Goal: Transaction & Acquisition: Purchase product/service

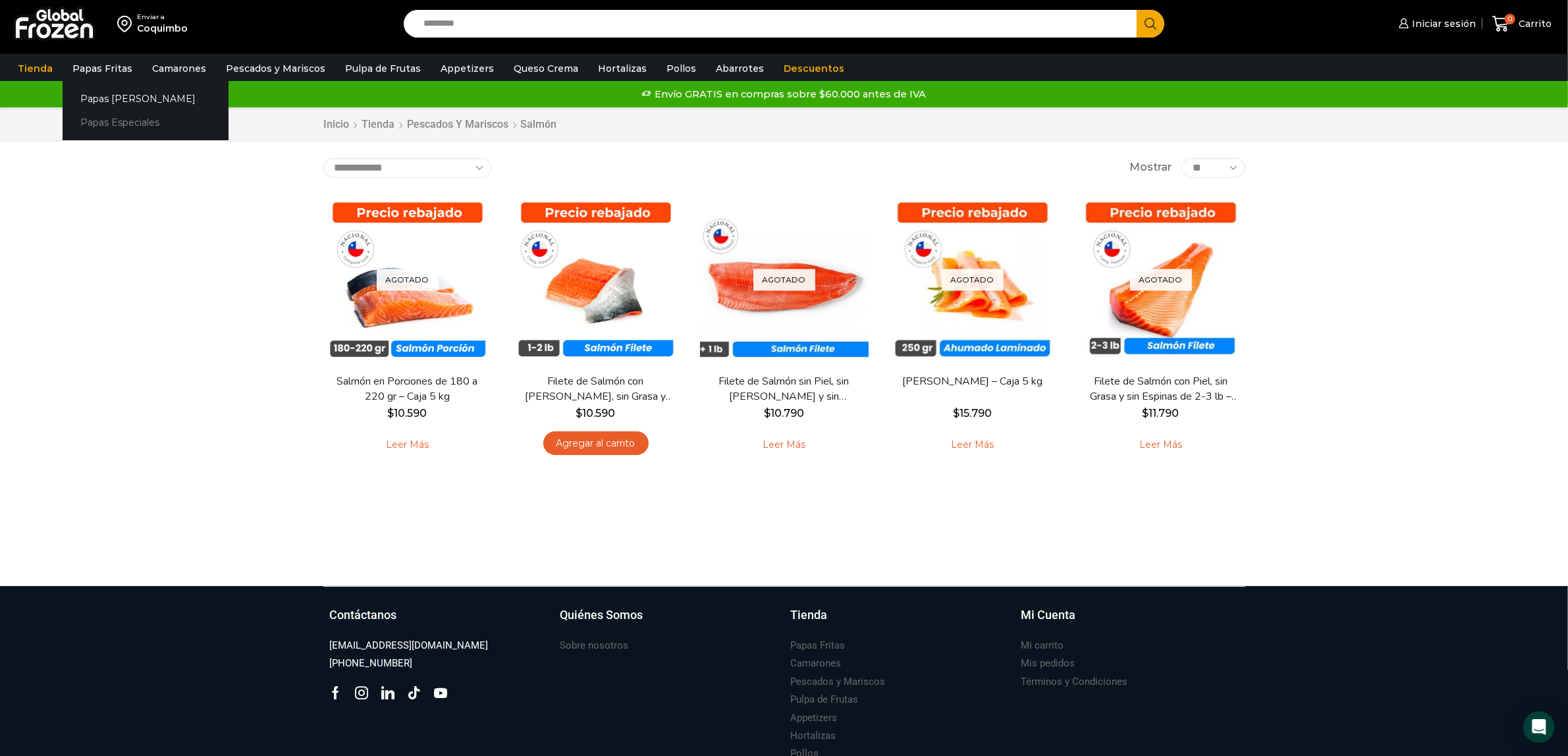
click at [111, 118] on link "Papas Especiales" at bounding box center [145, 123] width 166 height 24
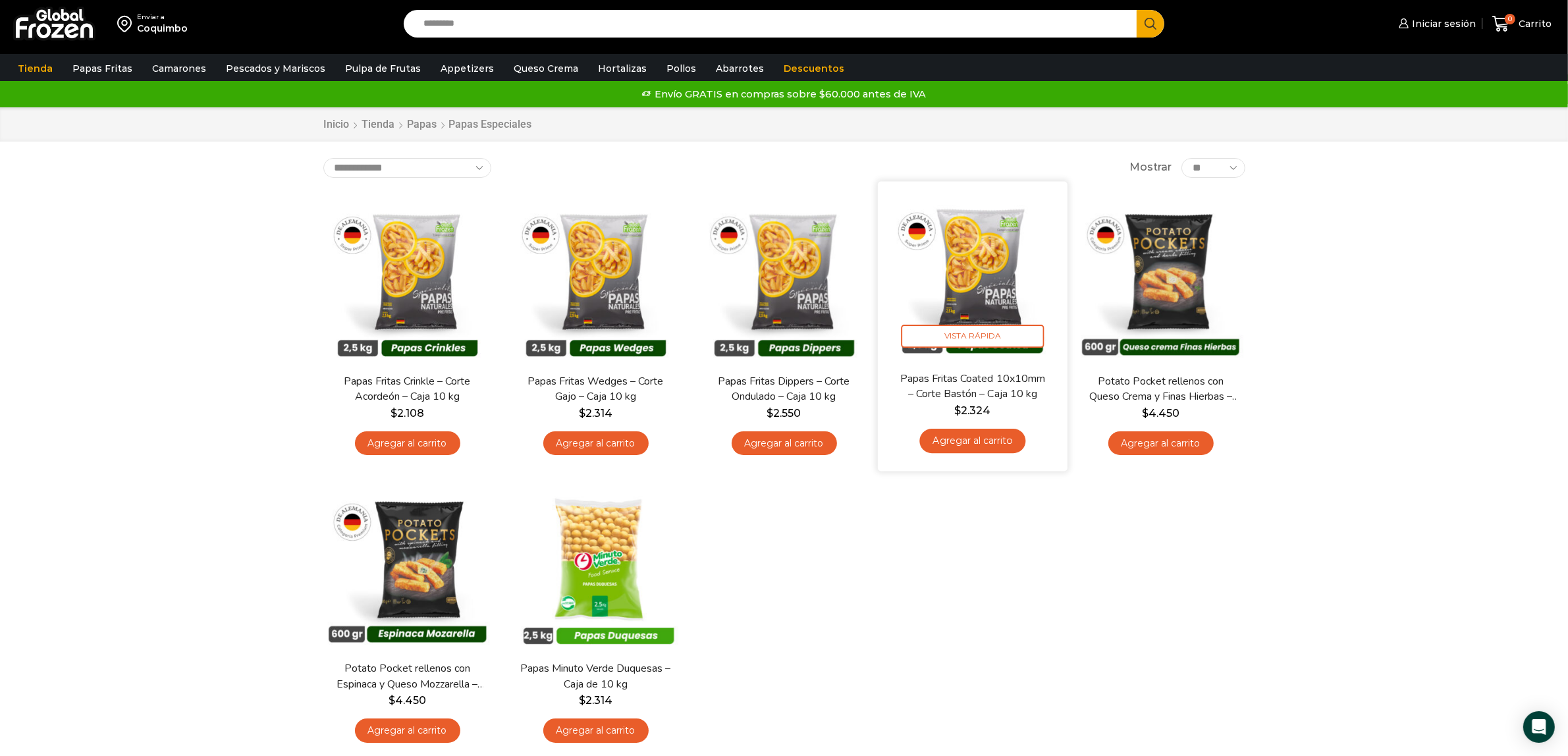
click at [966, 290] on img at bounding box center [973, 276] width 170 height 170
click at [971, 277] on img at bounding box center [973, 276] width 170 height 170
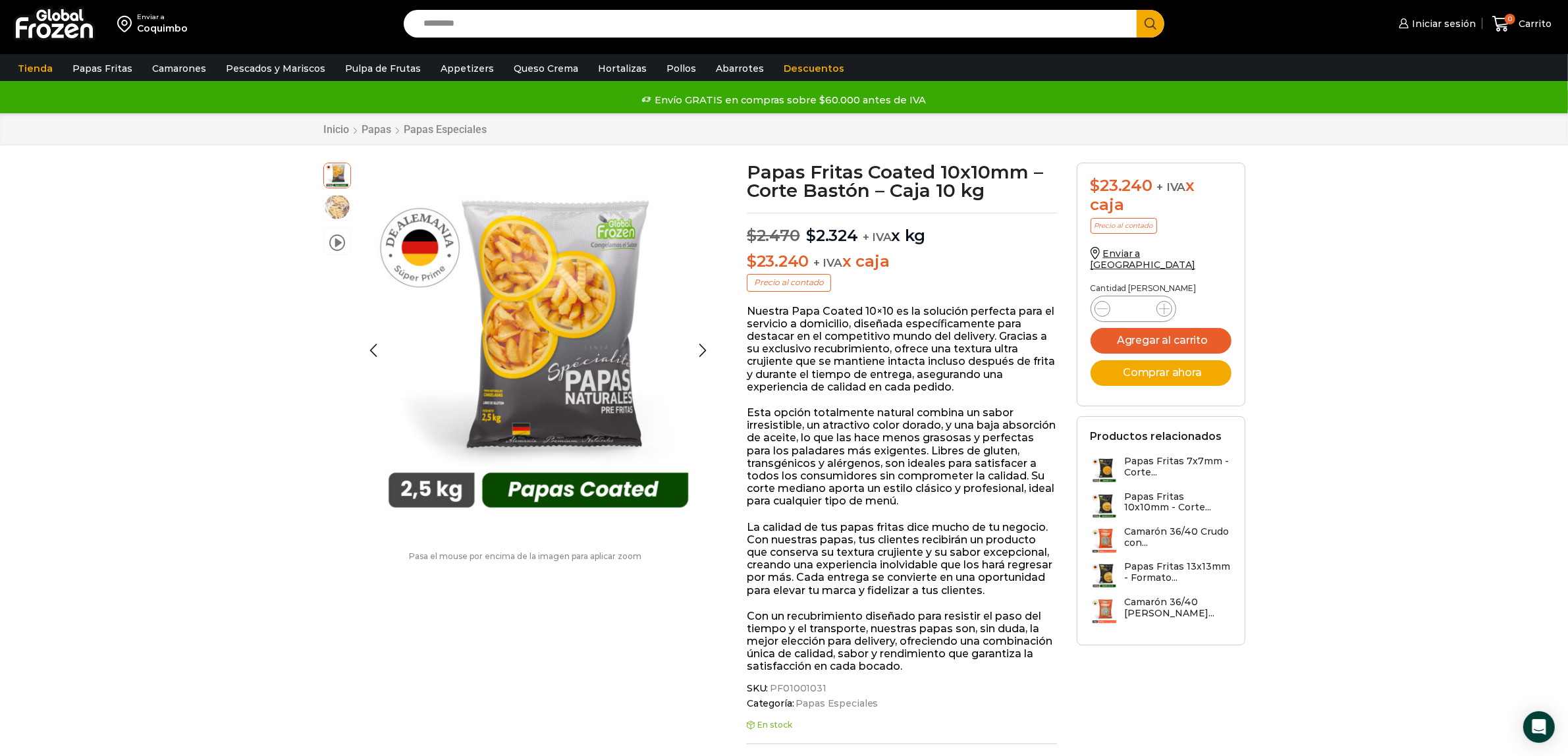
click at [339, 212] on img at bounding box center [337, 206] width 26 height 26
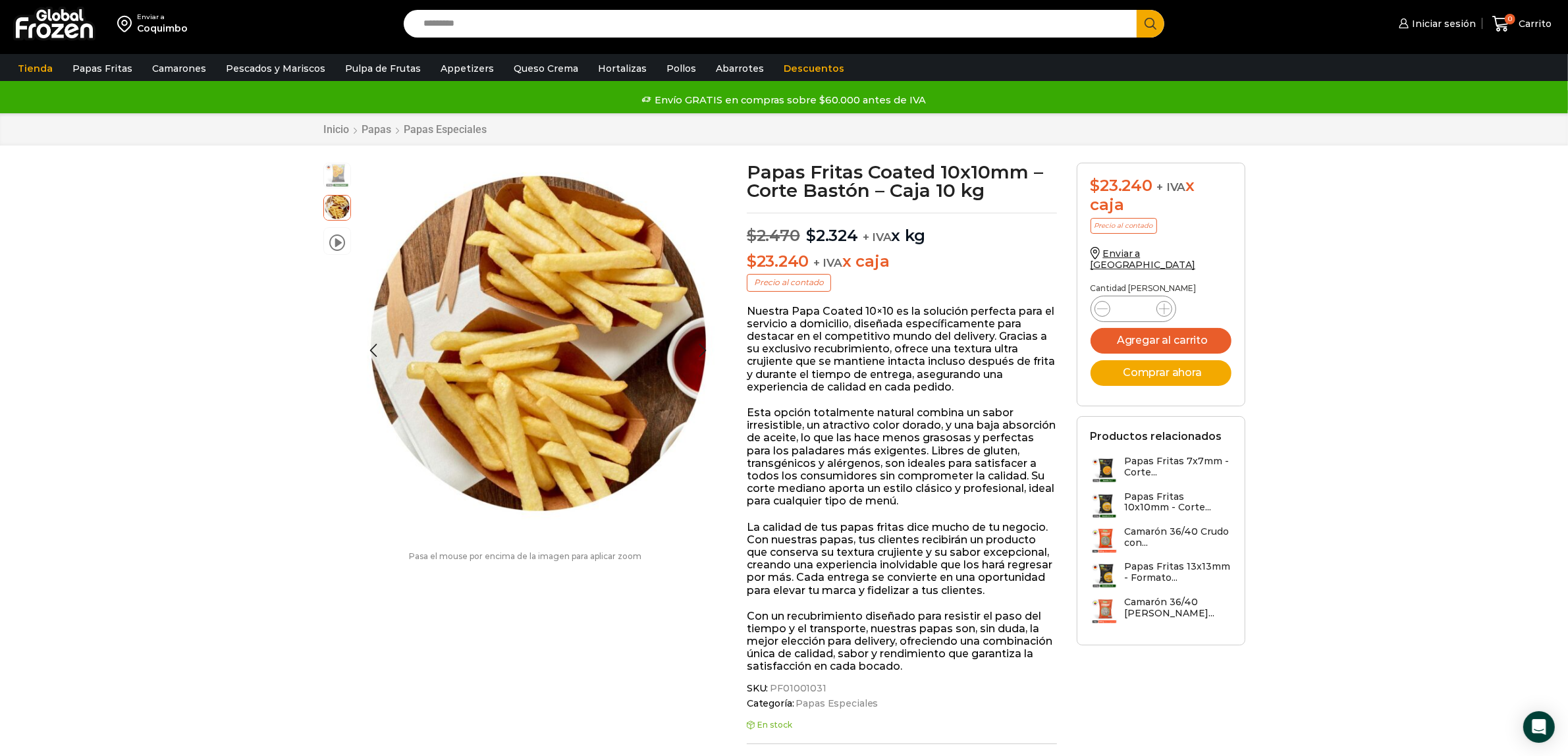
click at [339, 178] on img at bounding box center [337, 174] width 26 height 26
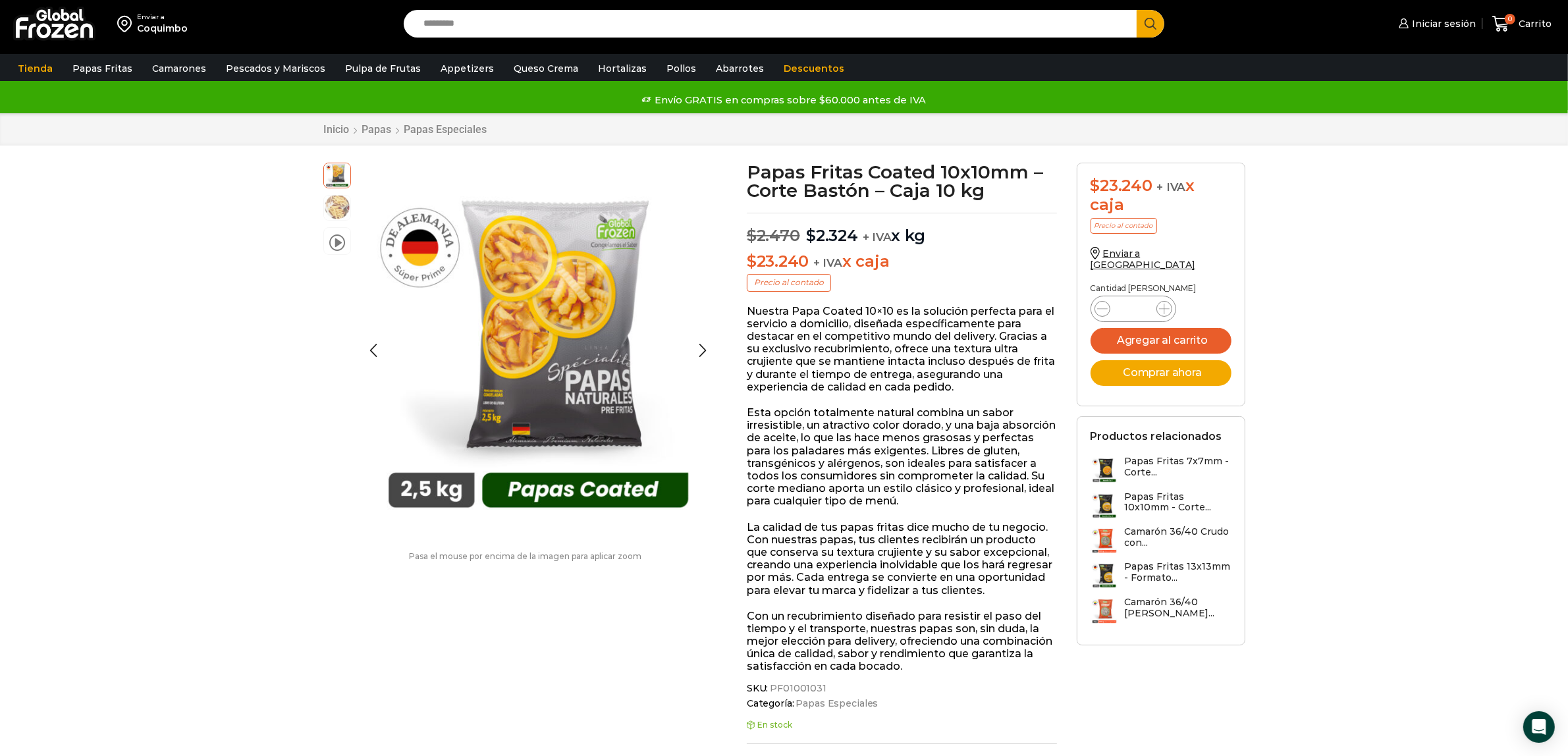
click at [341, 205] on img at bounding box center [337, 206] width 26 height 26
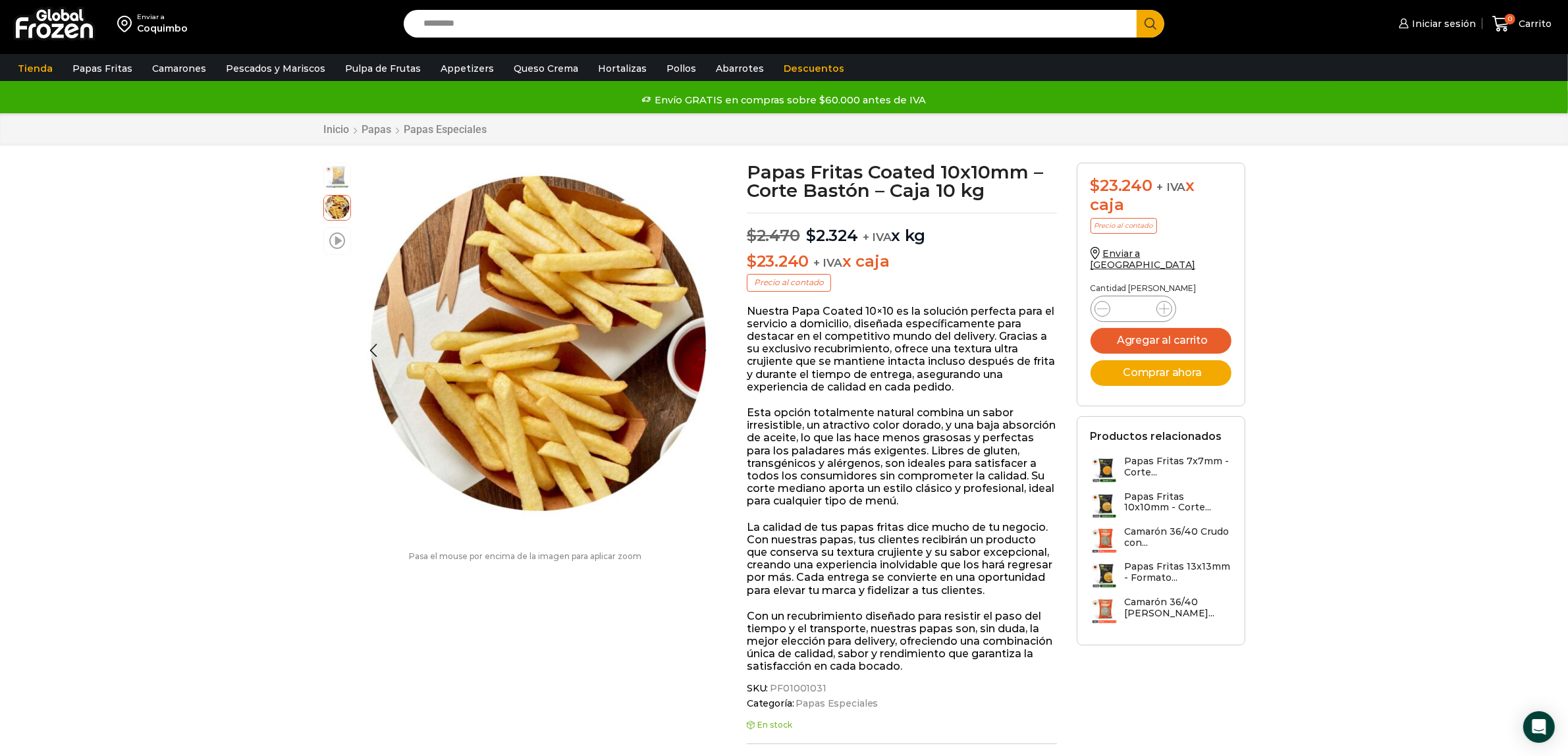
click at [339, 236] on span at bounding box center [337, 240] width 16 height 17
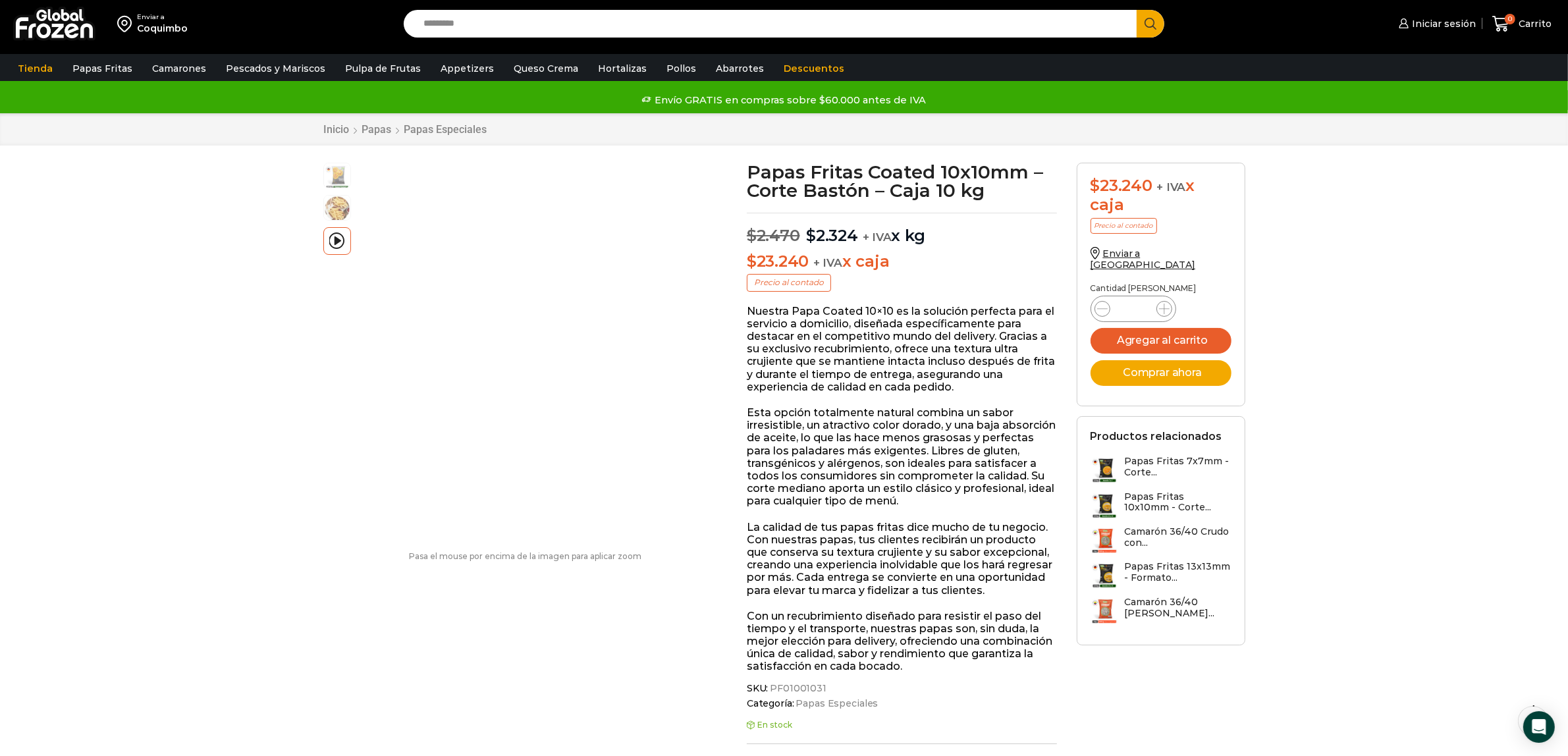
scroll to position [83, 0]
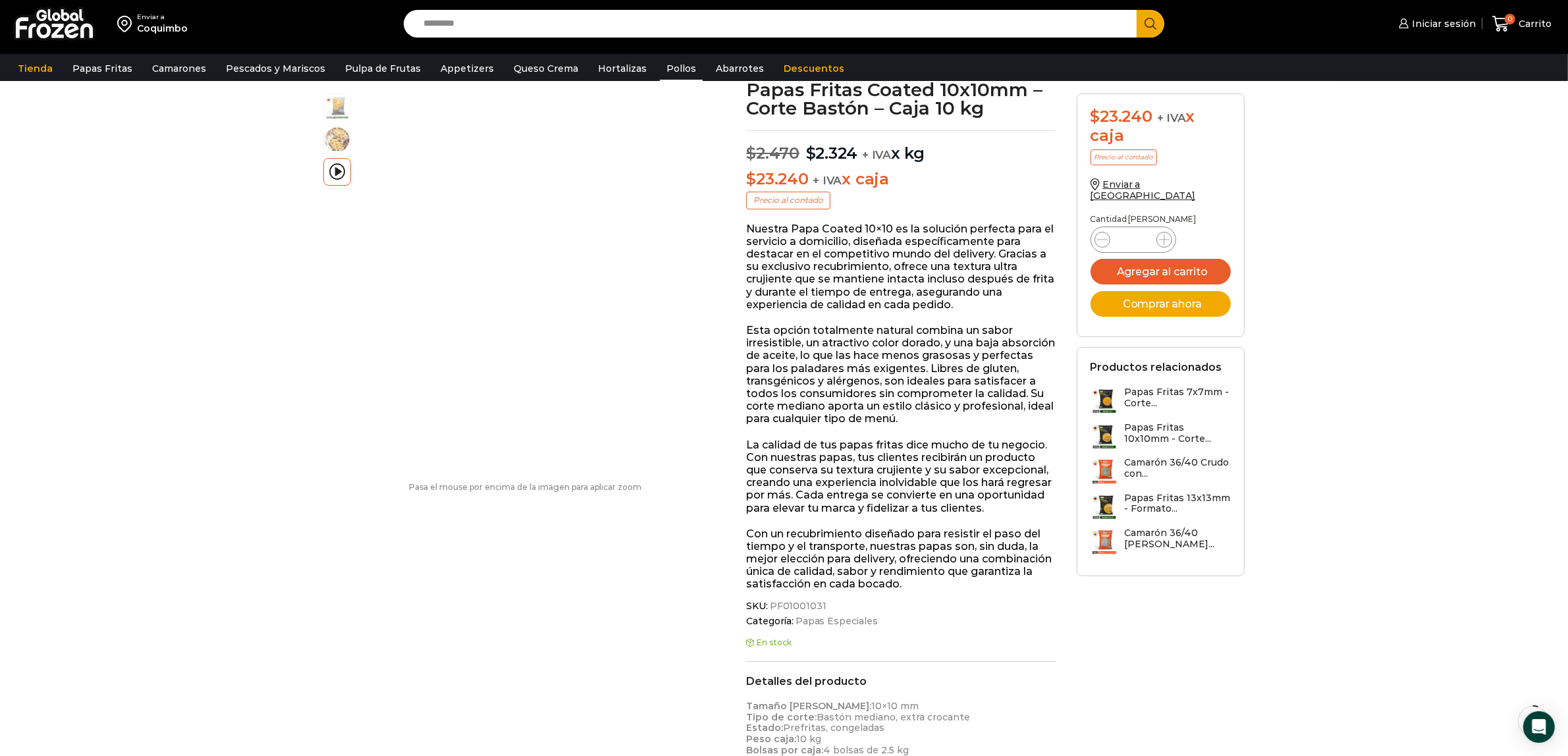
click at [660, 74] on link "Pollos" at bounding box center [682, 68] width 43 height 25
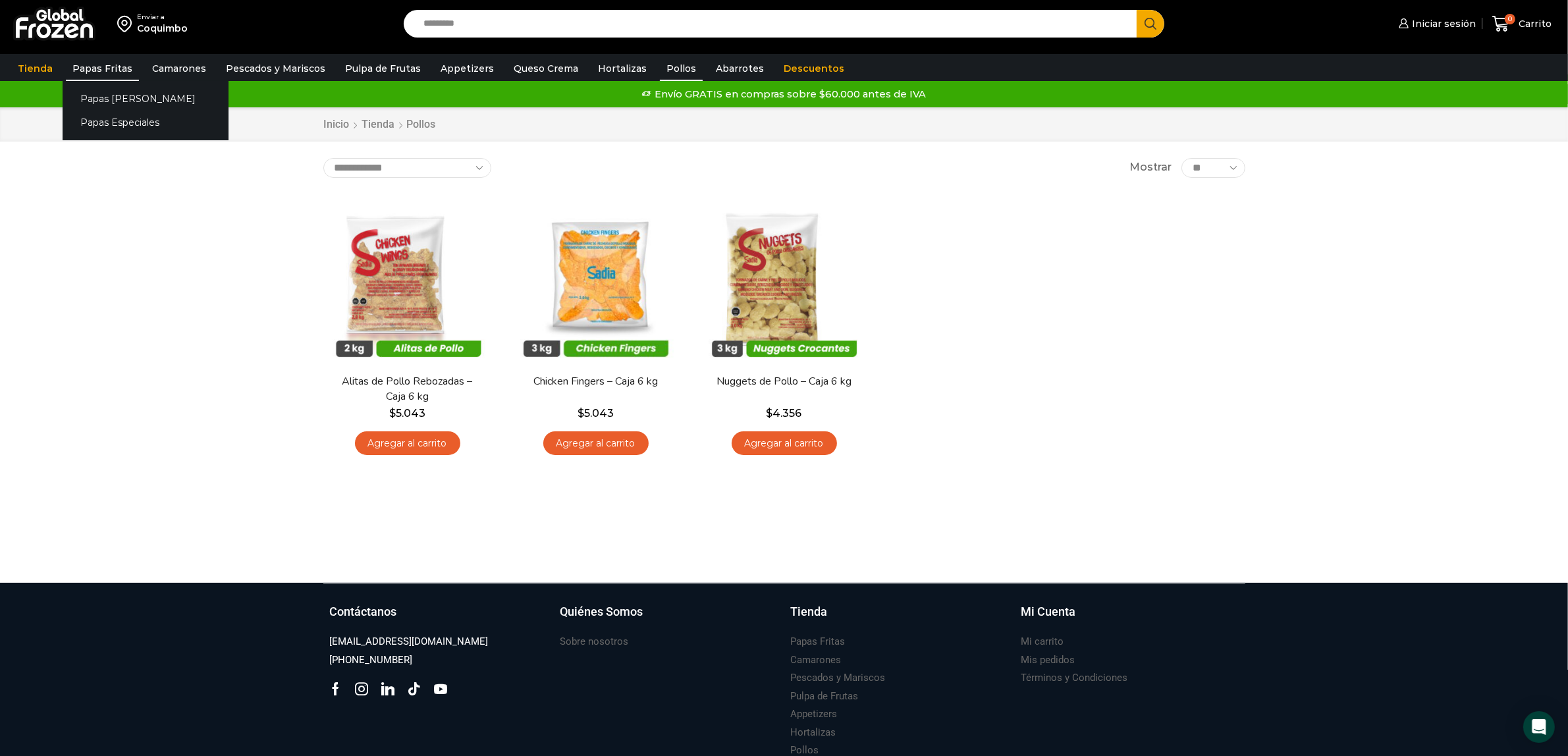
click at [96, 68] on link "Papas Fritas" at bounding box center [102, 68] width 73 height 25
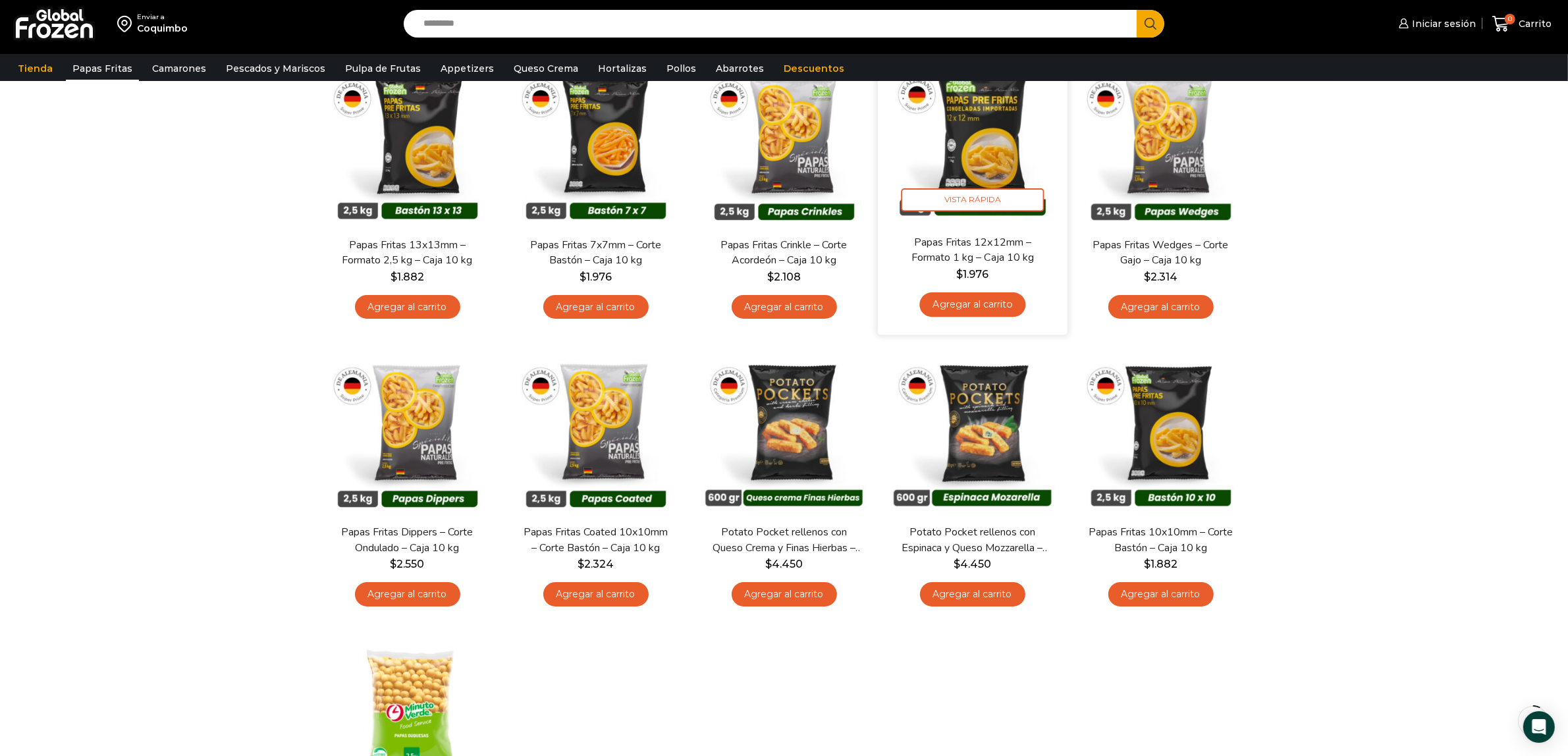
scroll to position [165, 0]
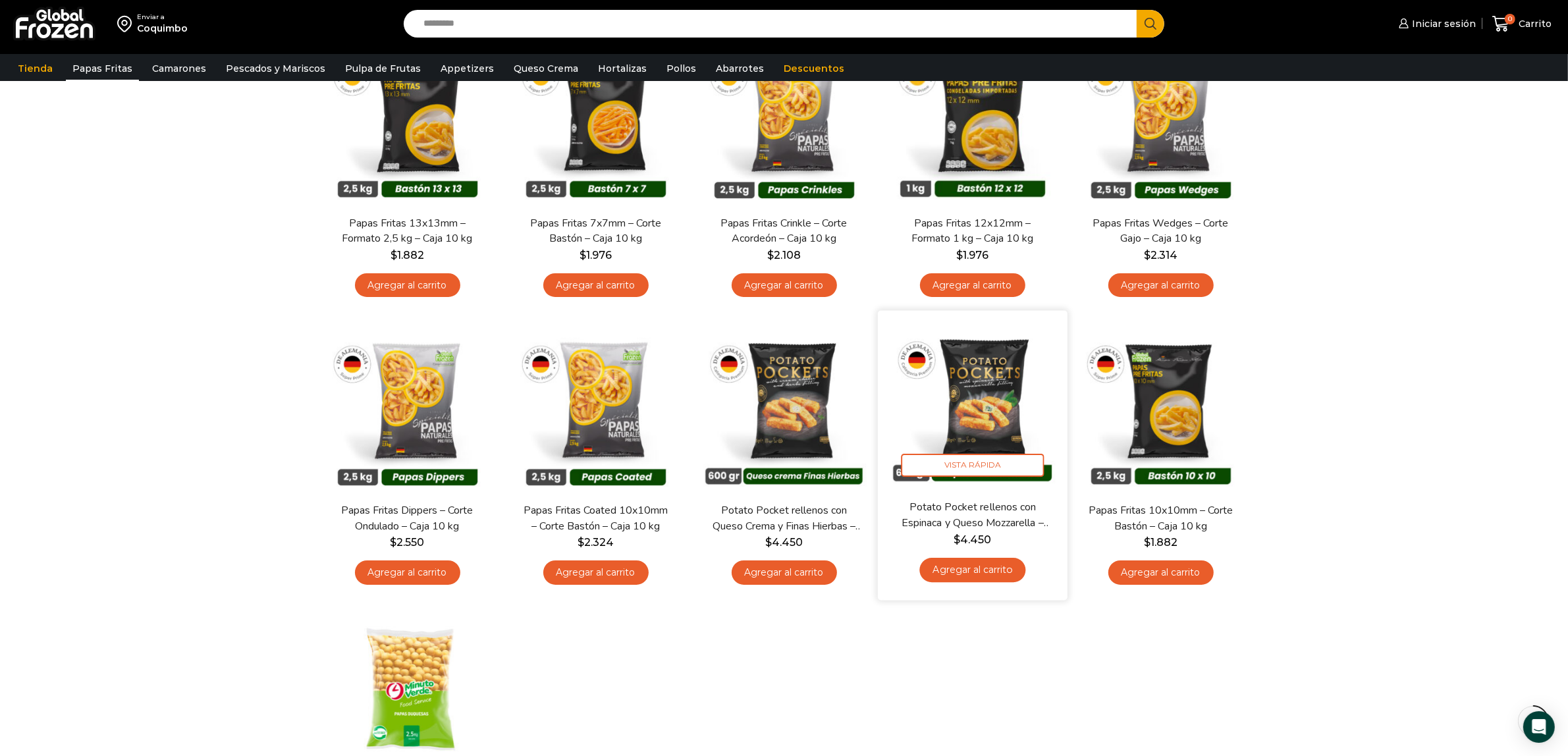
click at [989, 413] on img at bounding box center [973, 405] width 170 height 170
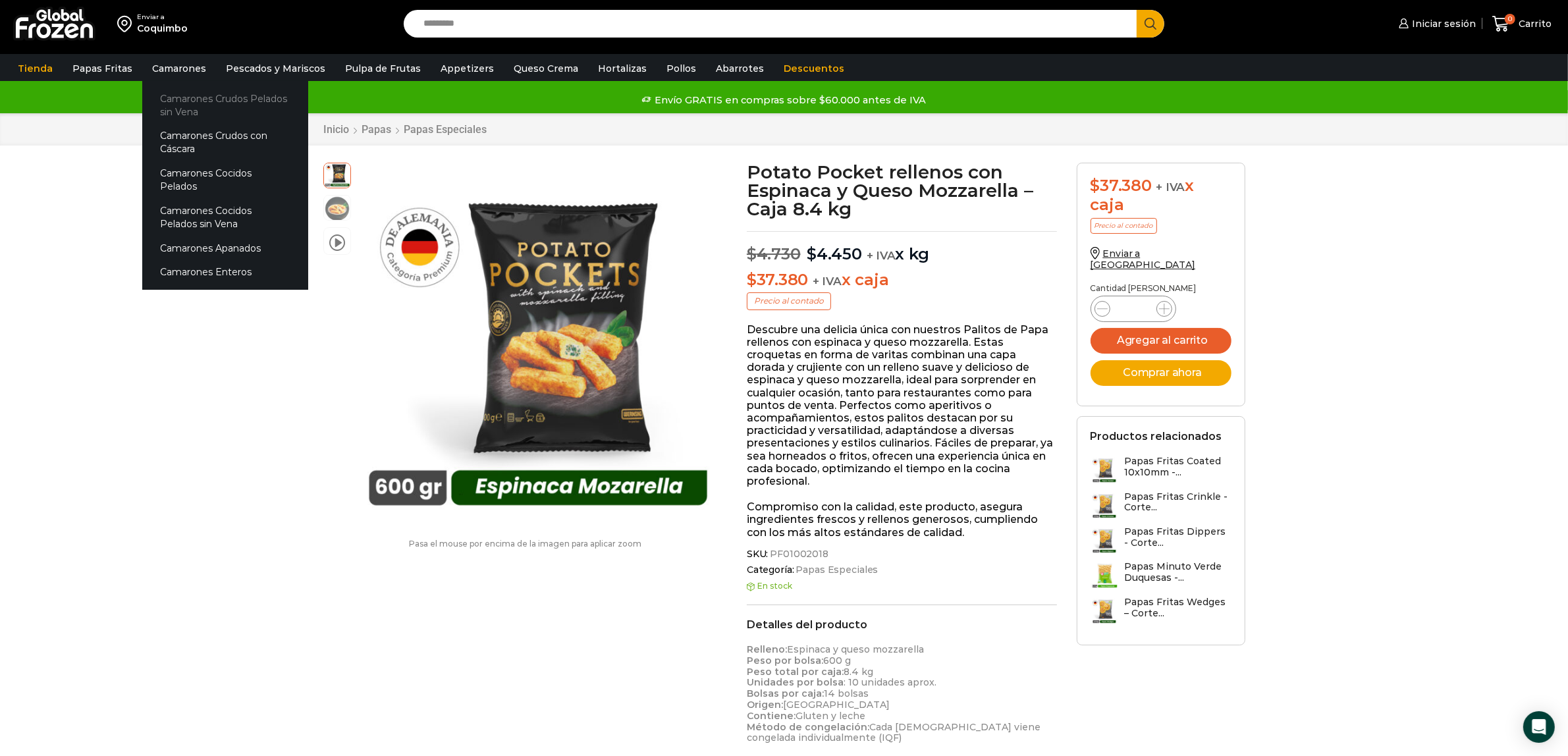
click at [186, 95] on link "Camarones Crudos Pelados sin Vena" at bounding box center [225, 105] width 166 height 38
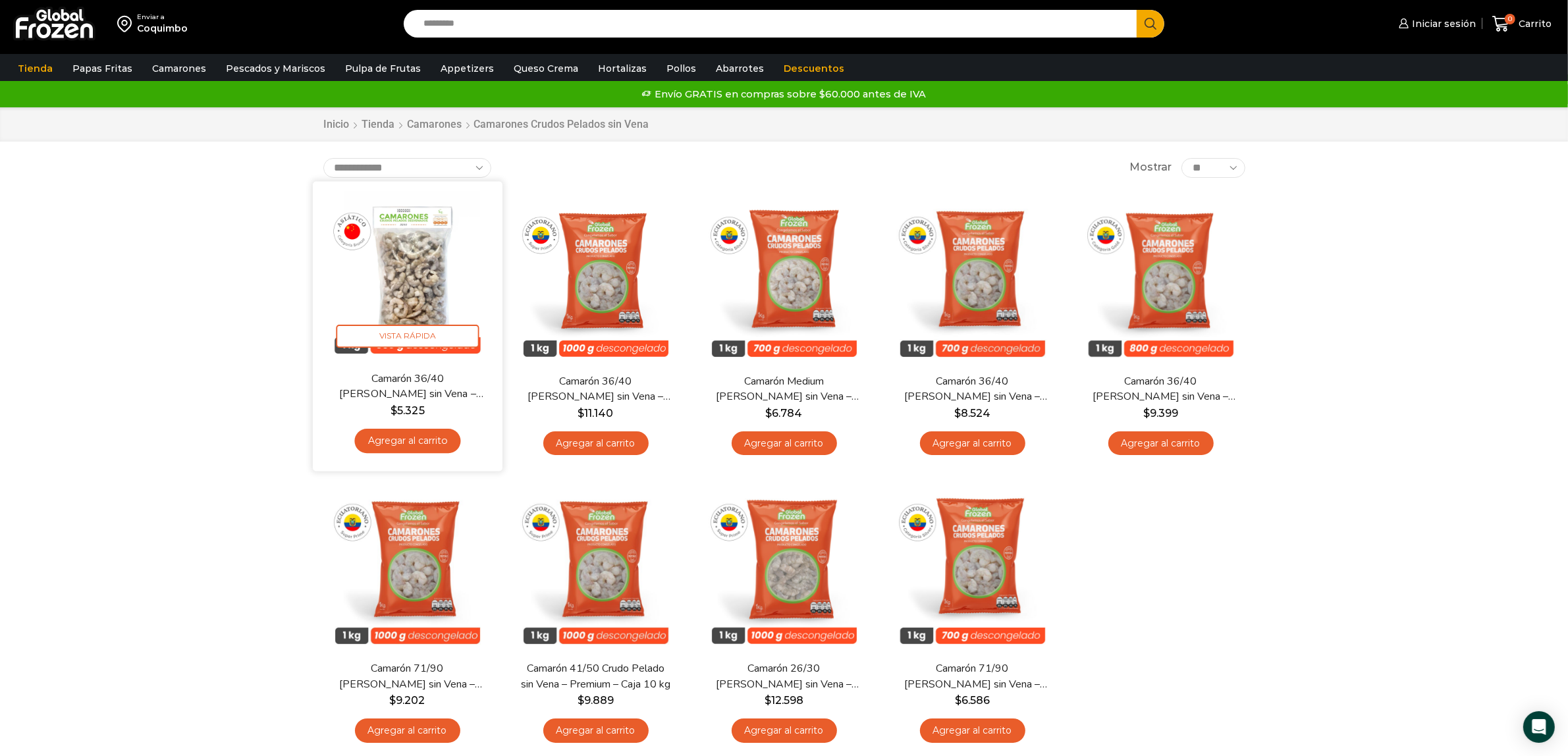
click at [423, 278] on img at bounding box center [407, 276] width 170 height 170
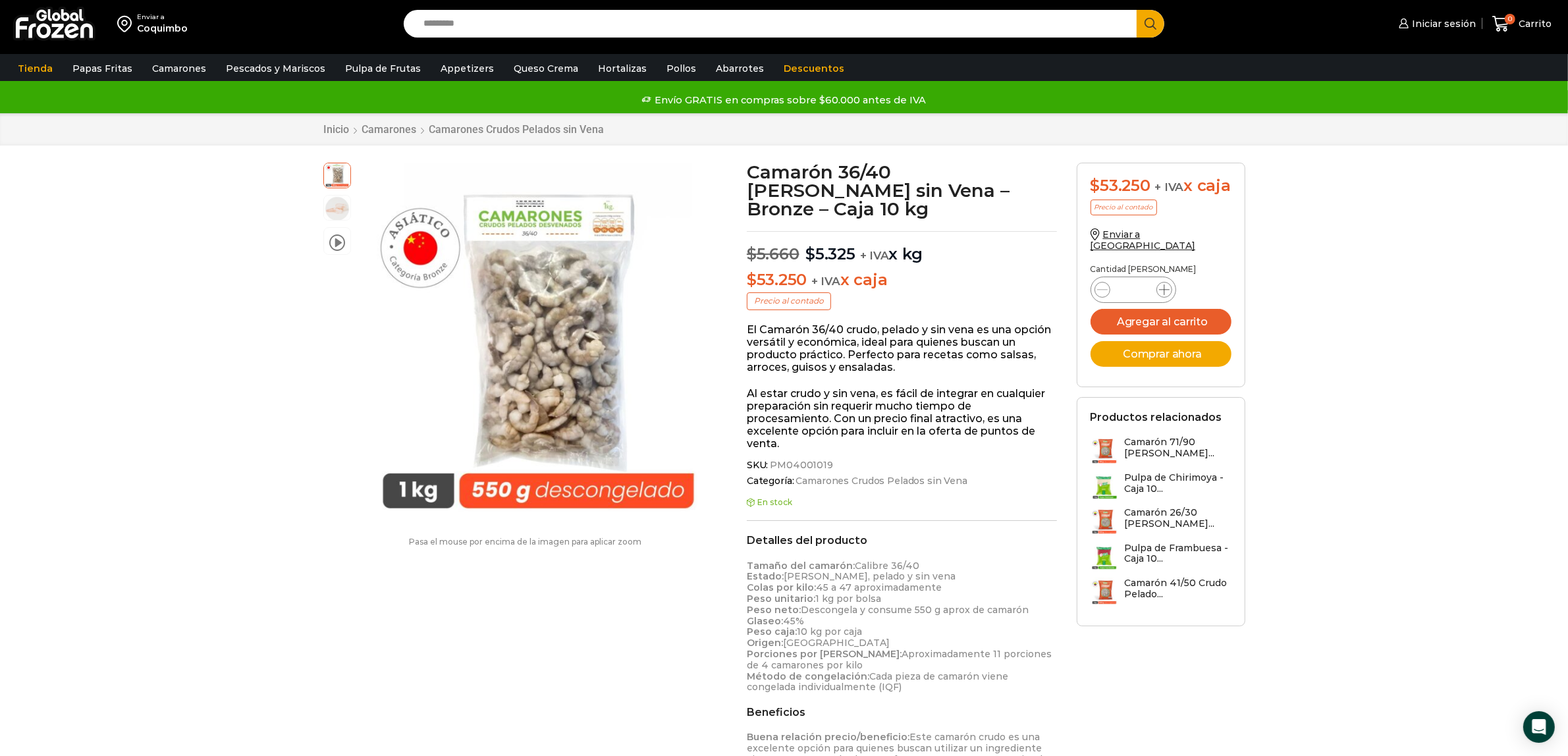
click at [1164, 295] on icon at bounding box center [1164, 290] width 11 height 11
click at [1100, 295] on icon at bounding box center [1102, 290] width 11 height 11
type input "*"
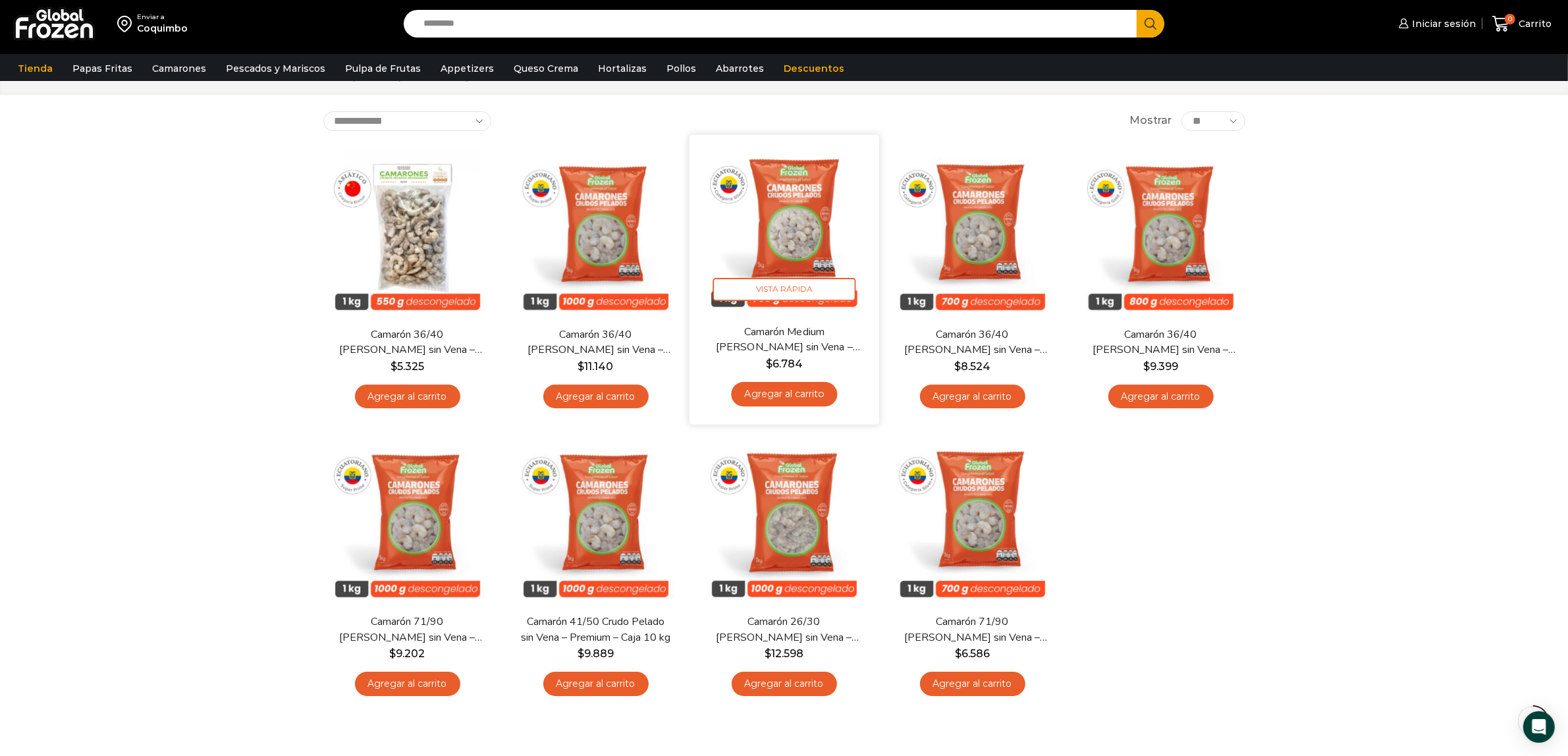
scroll to position [82, 0]
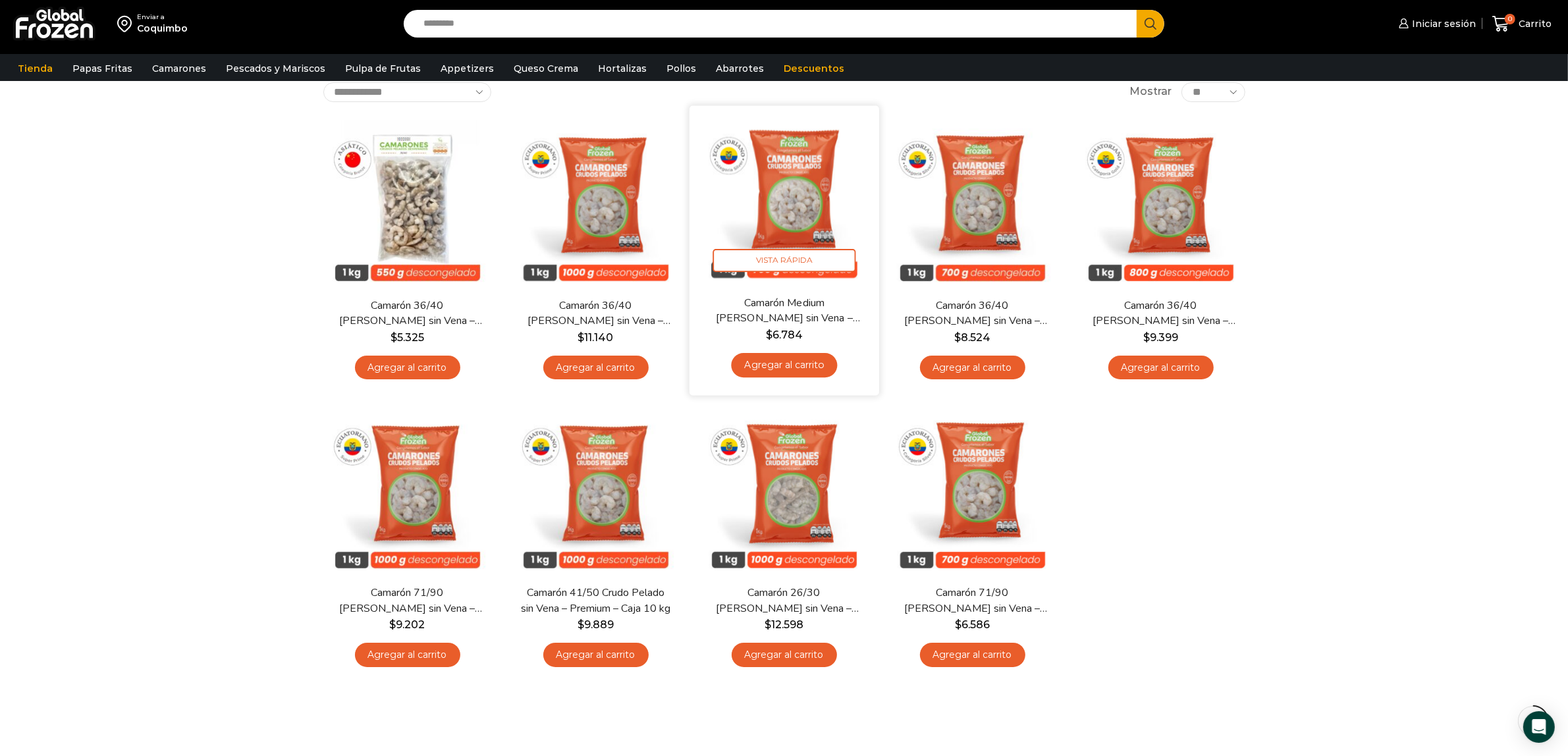
click at [804, 227] on img at bounding box center [784, 200] width 170 height 170
click at [444, 24] on input "Search input" at bounding box center [774, 24] width 714 height 28
click at [1137, 10] on button "Search" at bounding box center [1150, 24] width 28 height 28
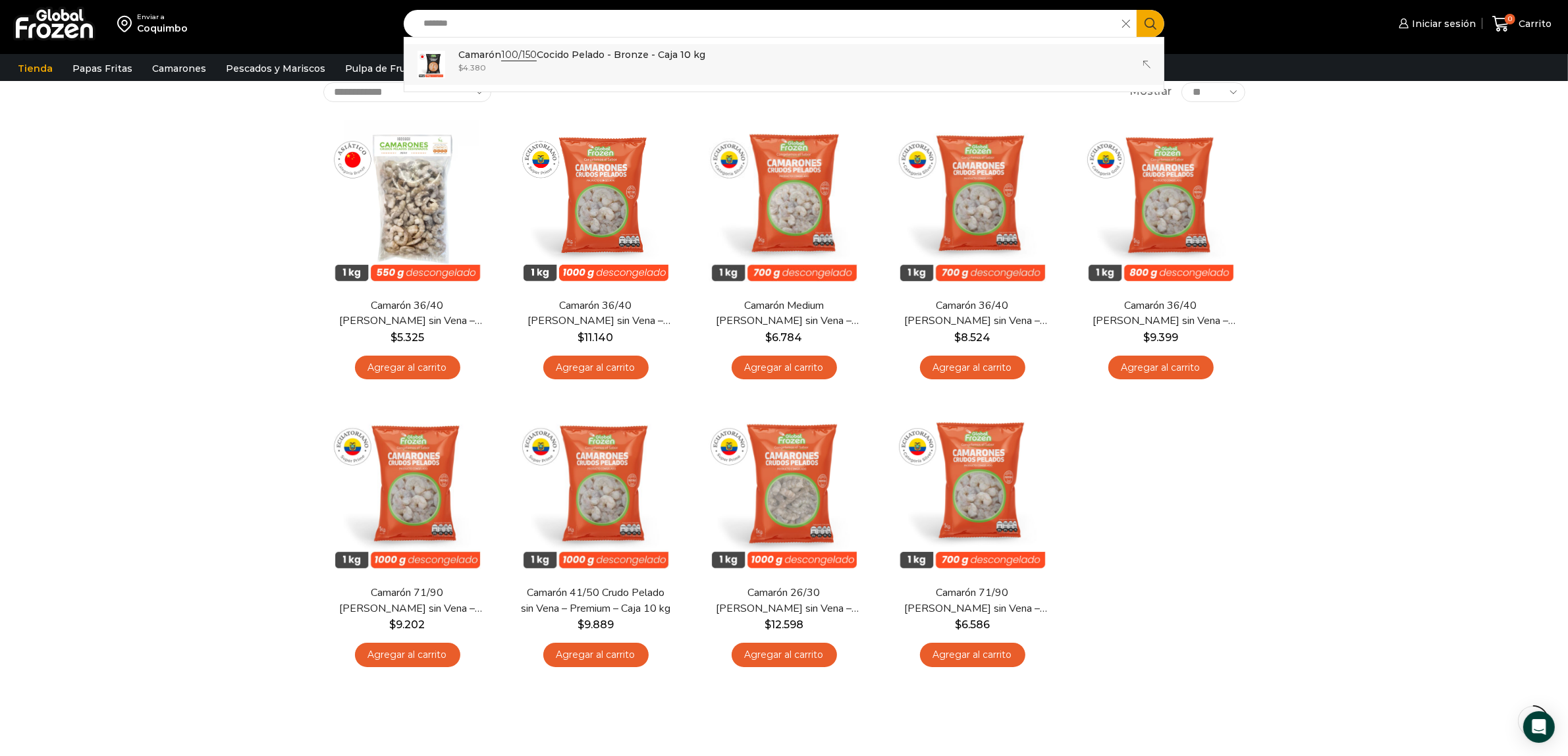
click at [498, 65] on div "$ 4.380" at bounding box center [581, 67] width 247 height 11
type input "**********"
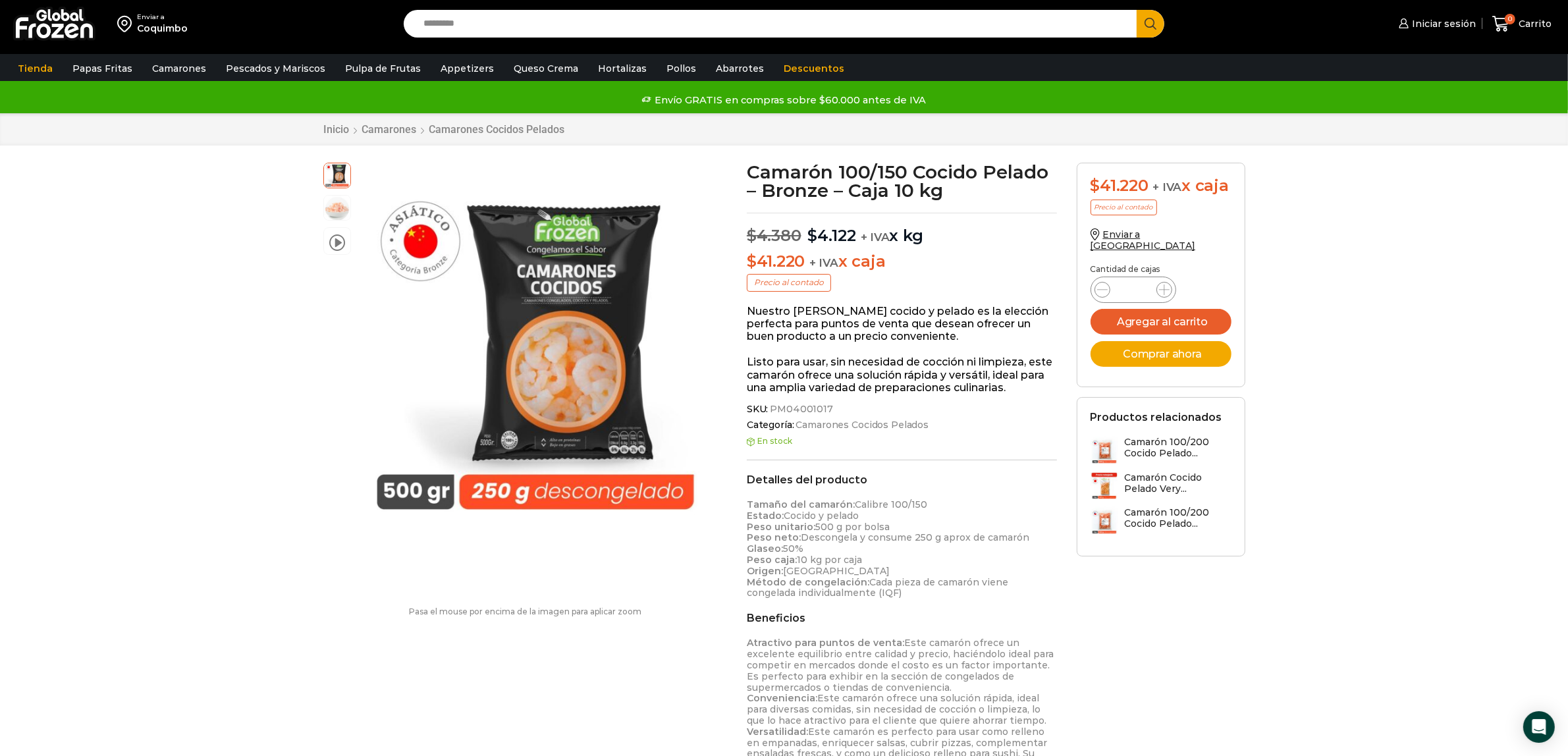
click at [609, 26] on input "Search input" at bounding box center [774, 24] width 714 height 28
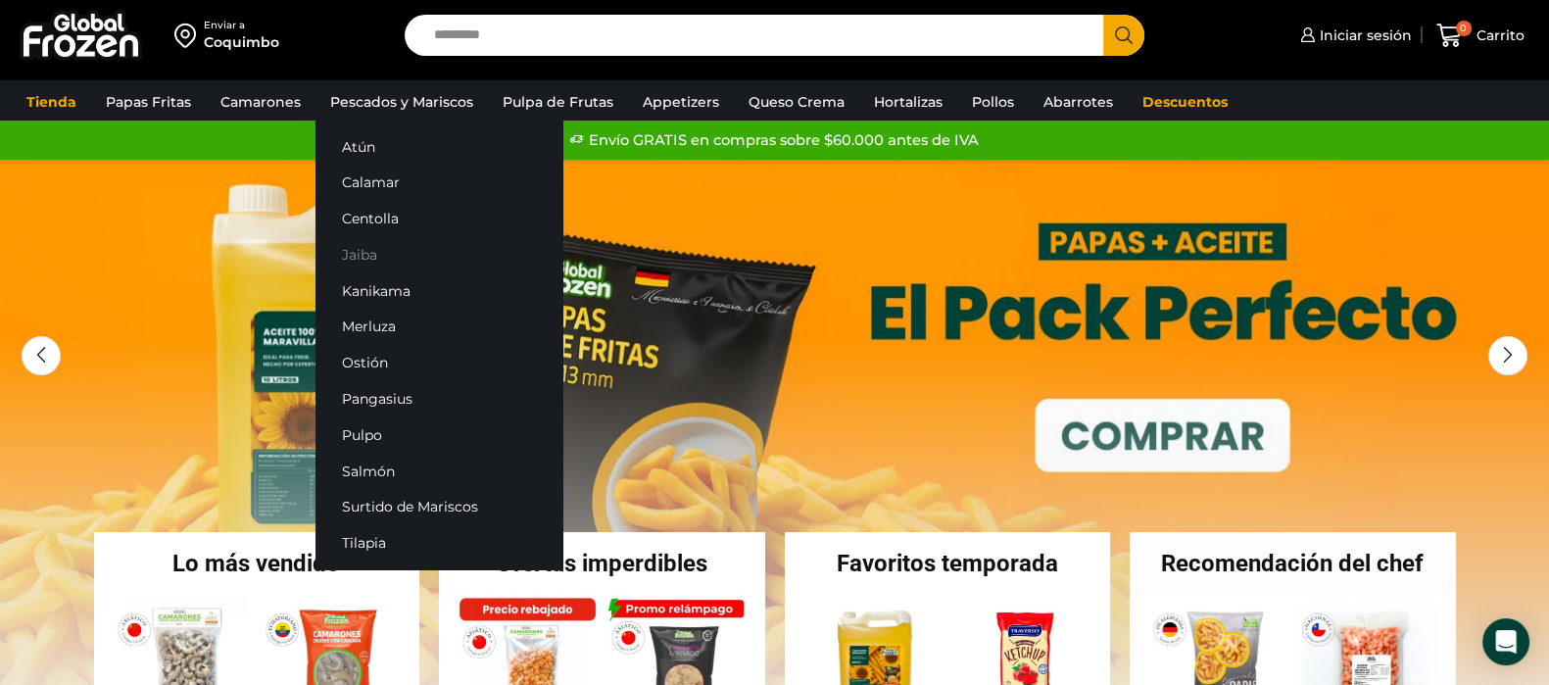
click at [364, 245] on link "Jaiba" at bounding box center [438, 255] width 247 height 36
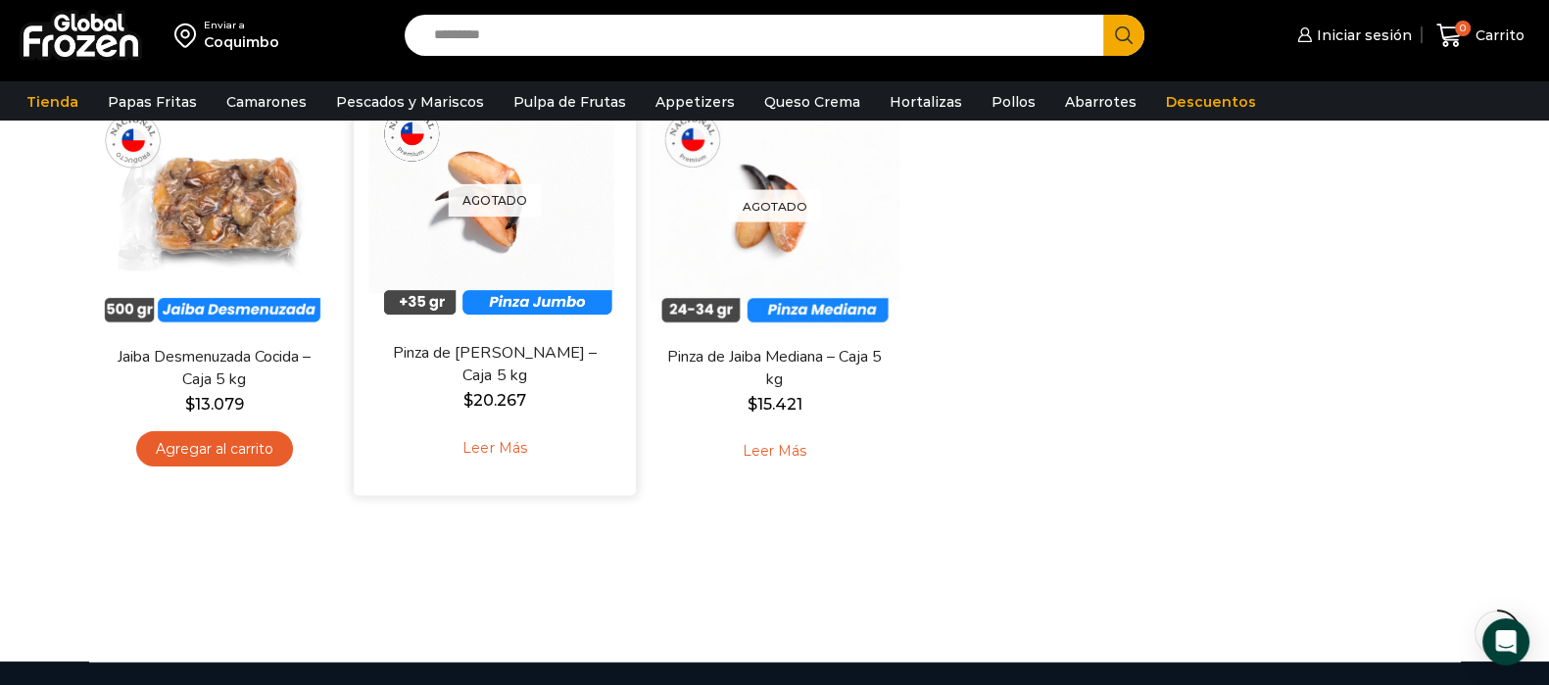
scroll to position [244, 0]
